Goal: Navigation & Orientation: Find specific page/section

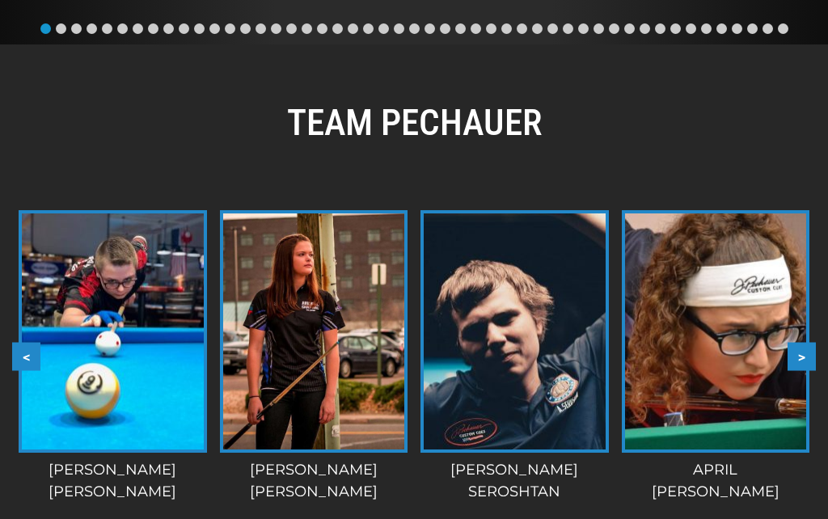
scroll to position [1520, 0]
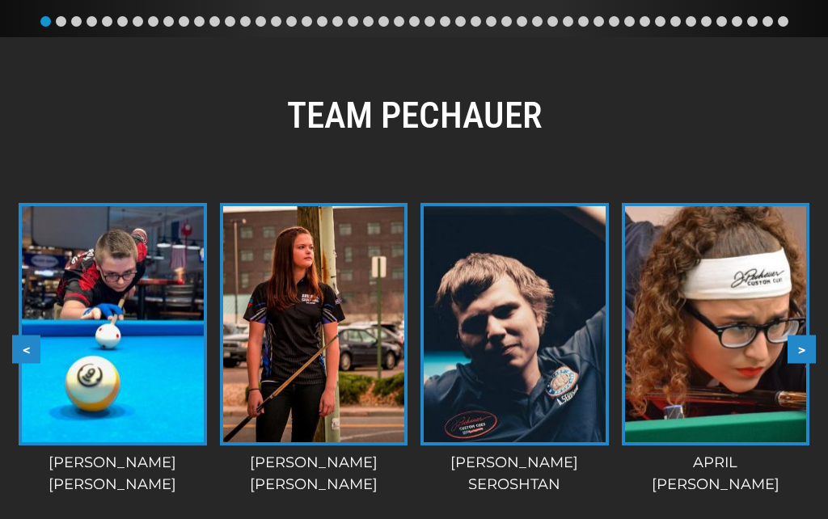
click at [798, 356] on button ">" at bounding box center [801, 349] width 28 height 28
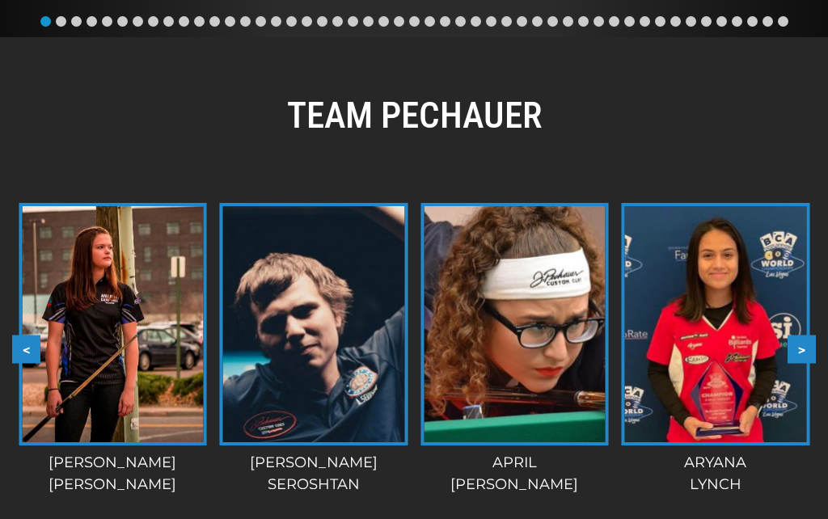
click at [803, 343] on button ">" at bounding box center [801, 349] width 28 height 28
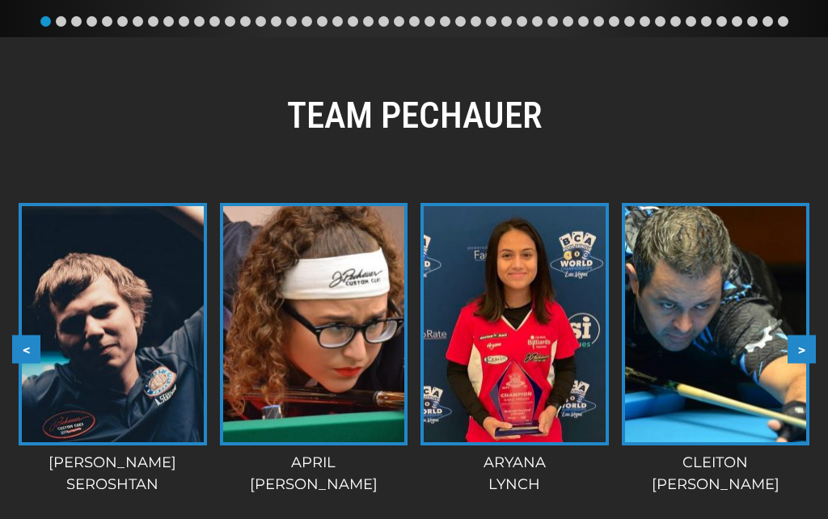
click at [803, 350] on button ">" at bounding box center [801, 349] width 28 height 28
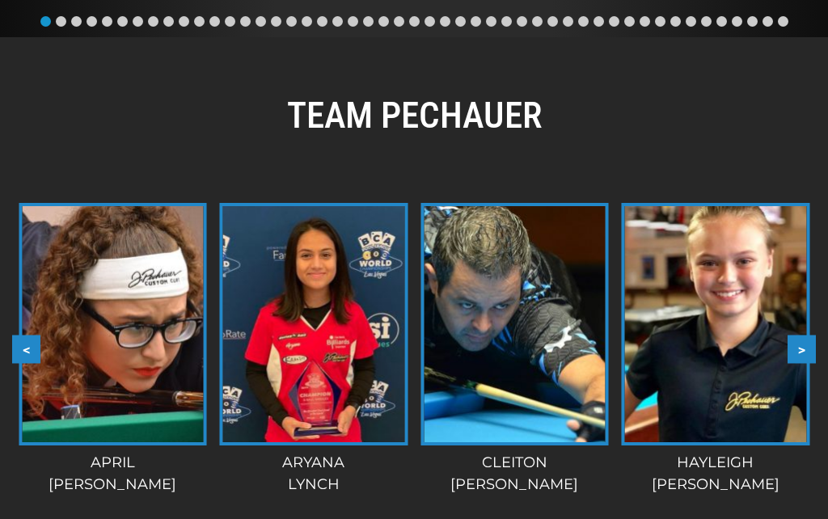
click at [801, 344] on button ">" at bounding box center [801, 349] width 28 height 28
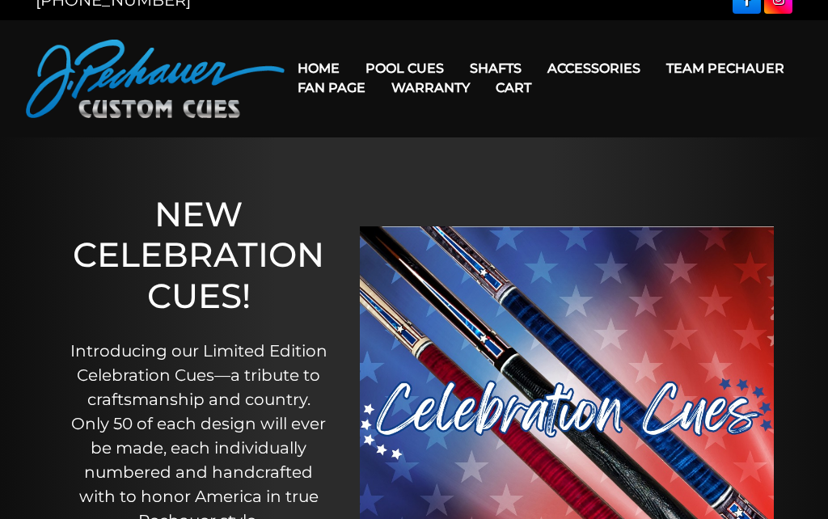
scroll to position [0, 0]
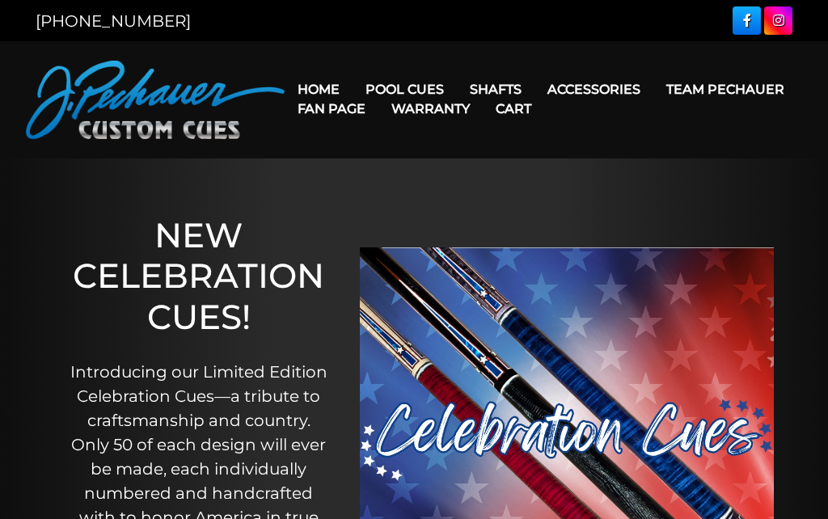
click at [423, 284] on link "Retired Cues" at bounding box center [453, 272] width 199 height 23
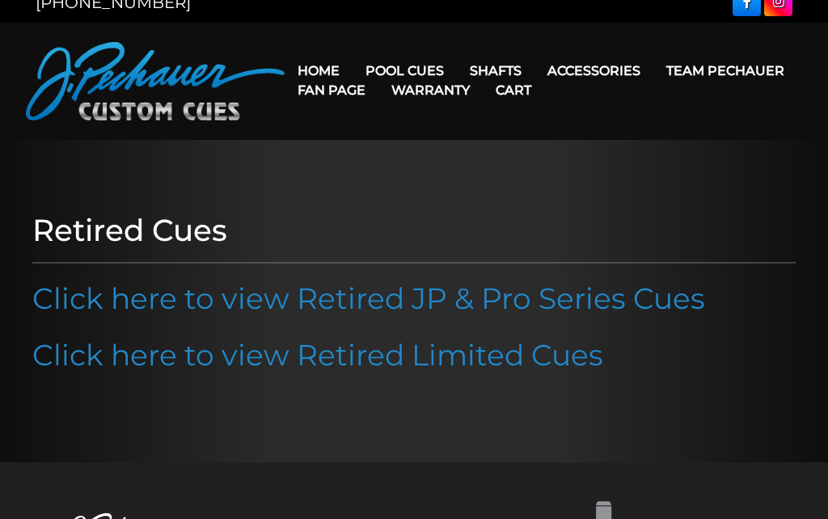
scroll to position [17, 0]
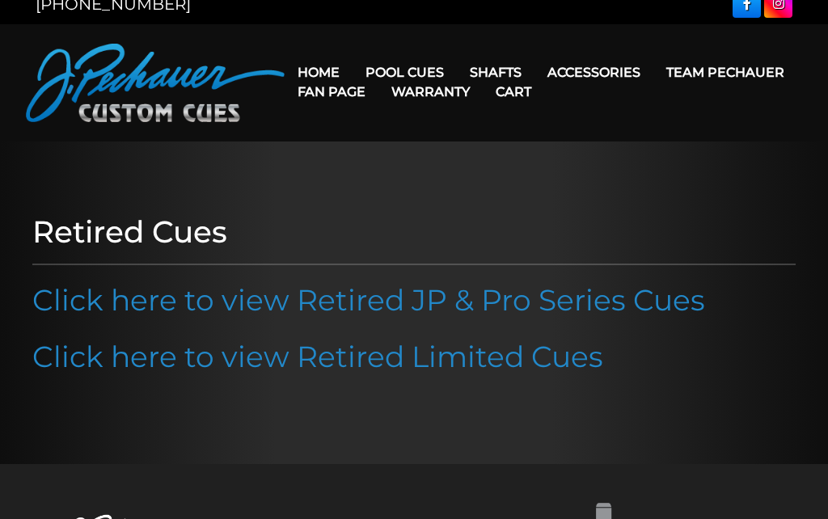
click at [315, 364] on link "Click here to view Retired Limited Cues" at bounding box center [317, 357] width 571 height 36
